Goal: Communication & Community: Answer question/provide support

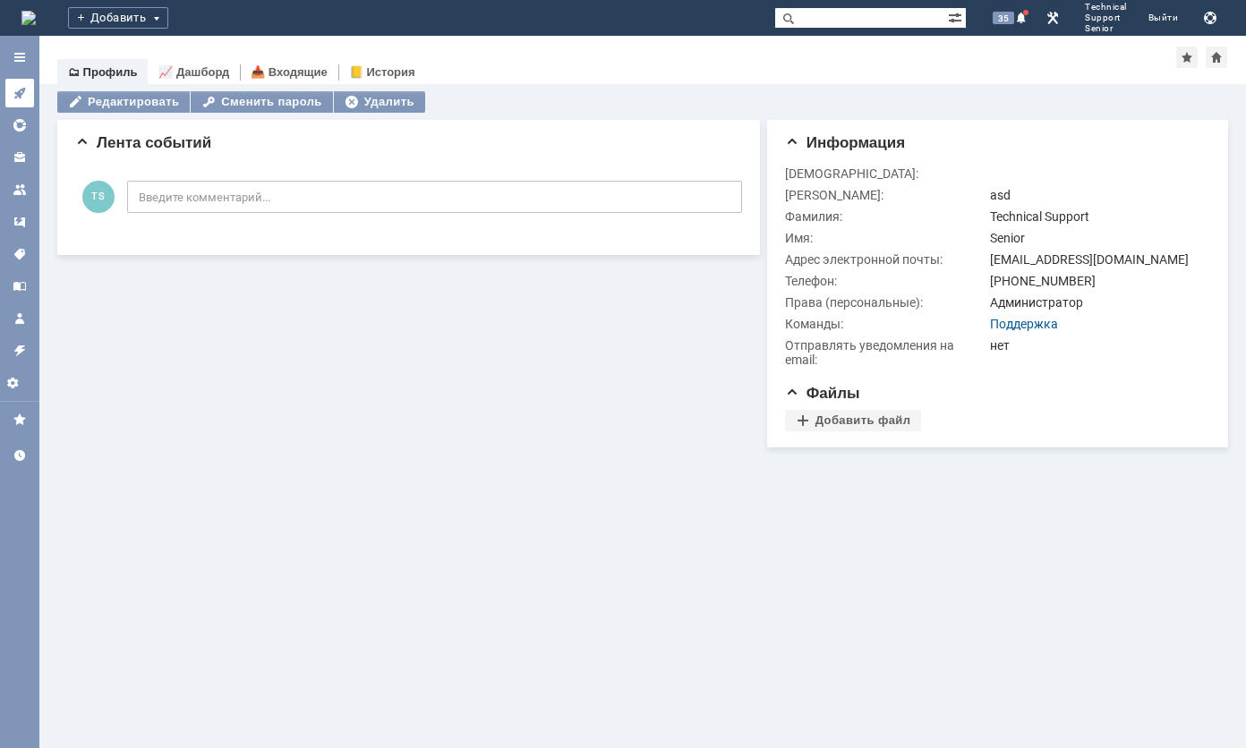
click at [29, 97] on link at bounding box center [19, 93] width 29 height 29
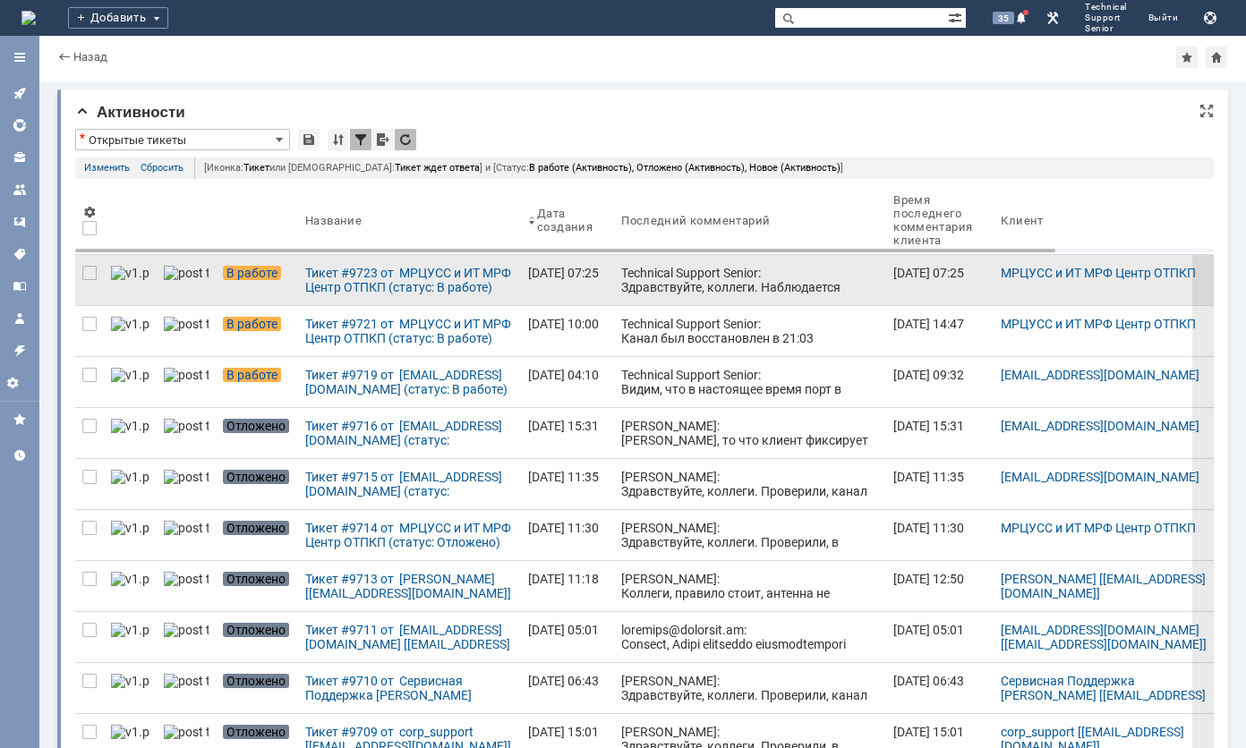
click at [727, 281] on div "Technical Support Senior: Здравствуйте, коллеги. Наблюдается авария на промежут…" at bounding box center [750, 316] width 258 height 100
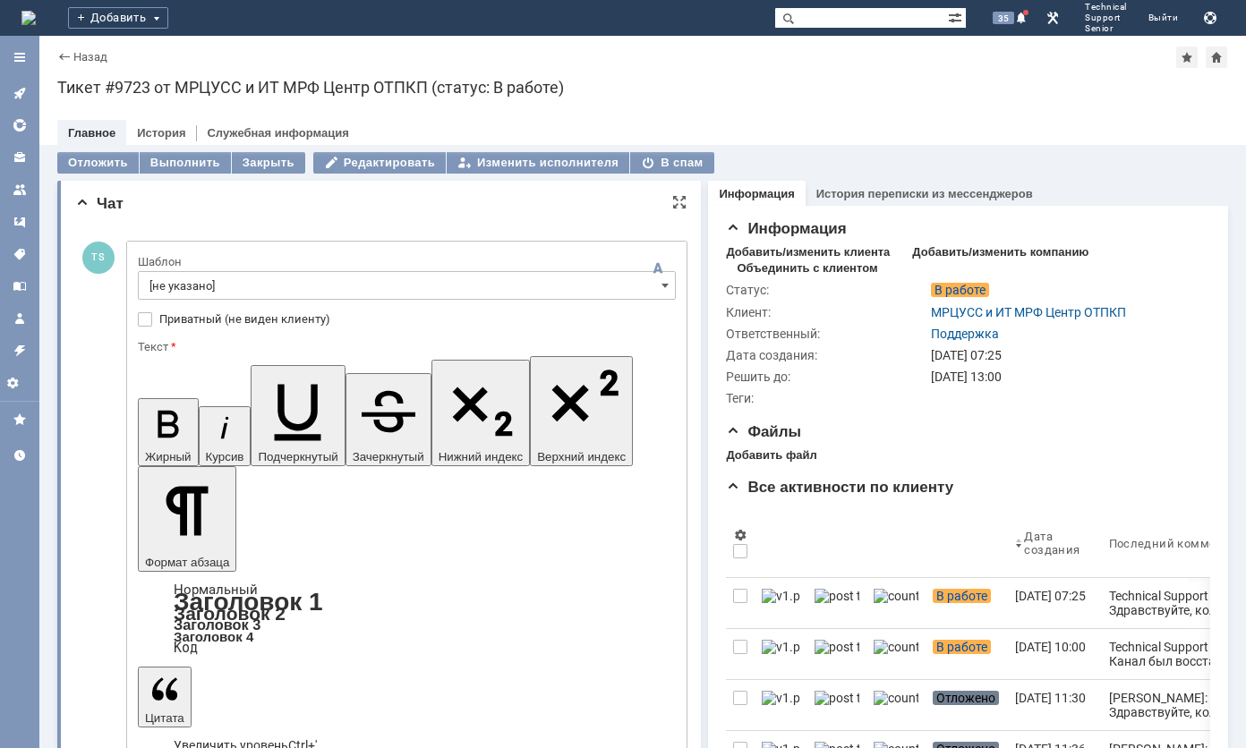
drag, startPoint x: 515, startPoint y: 4635, endPoint x: 363, endPoint y: 4374, distance: 302.3
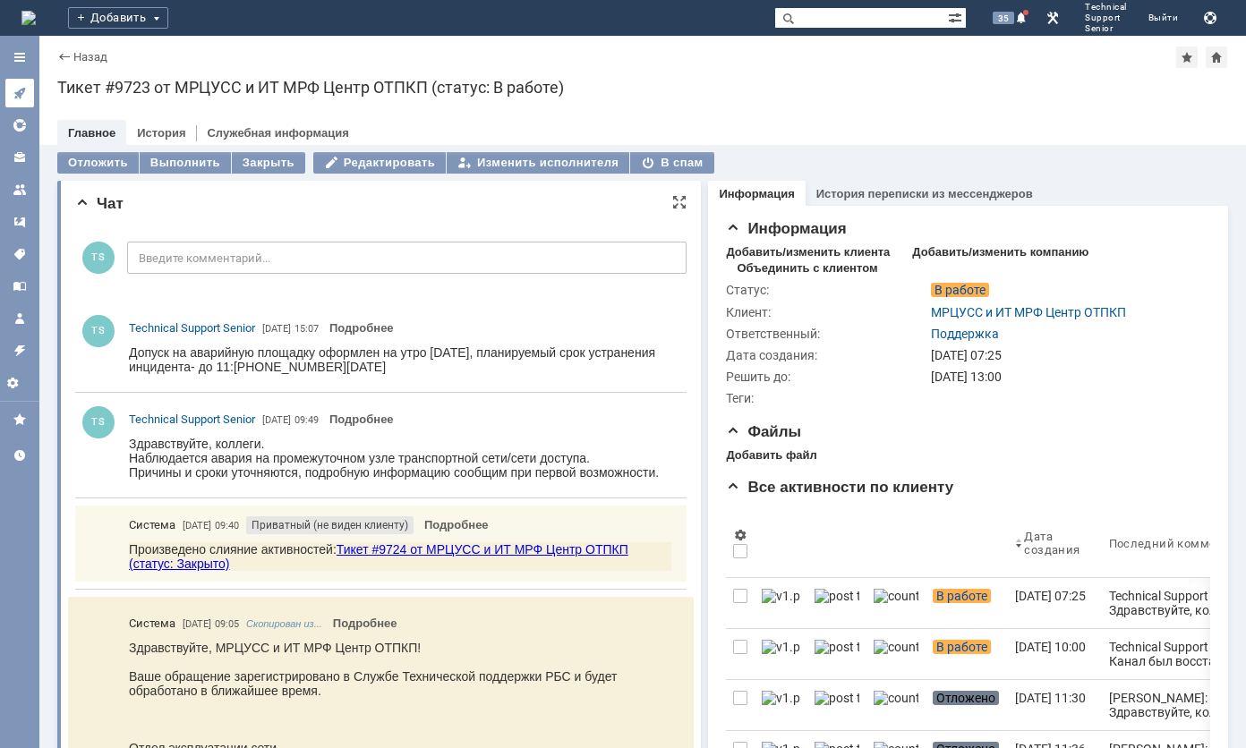
click at [18, 97] on icon at bounding box center [20, 93] width 14 height 14
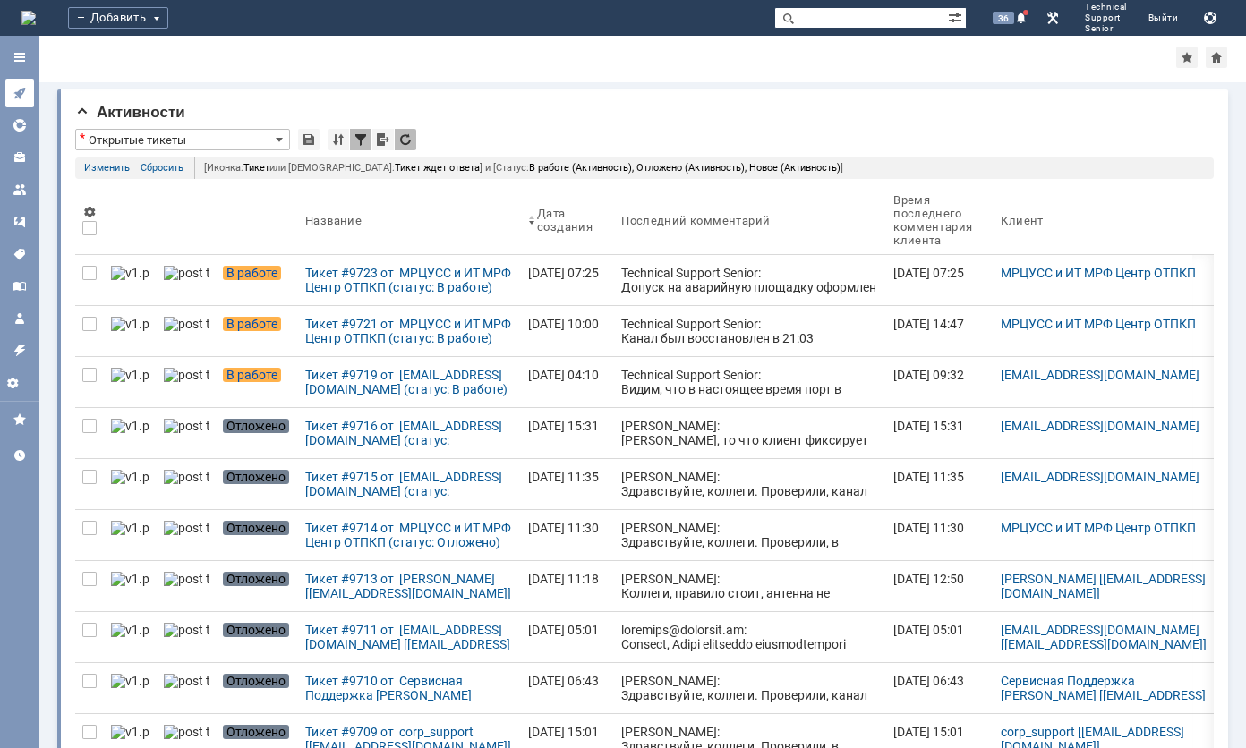
click at [18, 84] on link at bounding box center [19, 93] width 29 height 29
